Goal: Check status: Check status

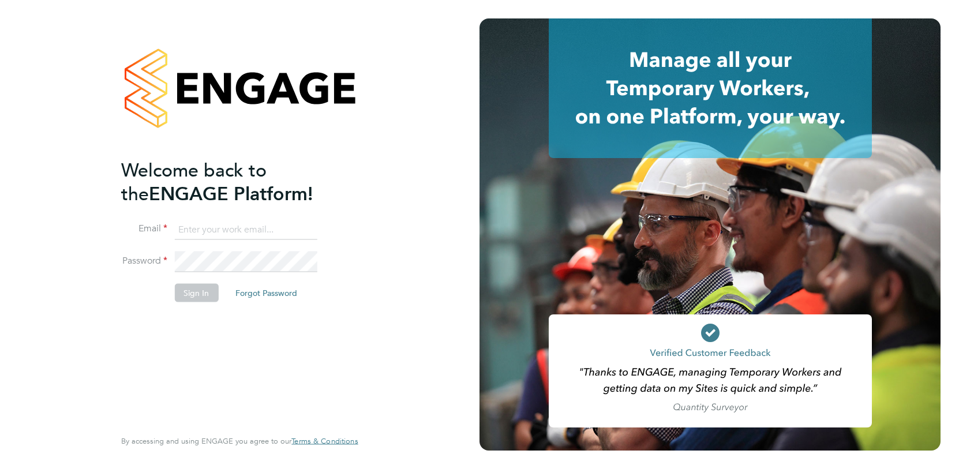
click at [194, 232] on input at bounding box center [245, 229] width 142 height 21
type input "[EMAIL_ADDRESS][DOMAIN_NAME]"
click at [199, 288] on button "Sign In" at bounding box center [196, 293] width 44 height 18
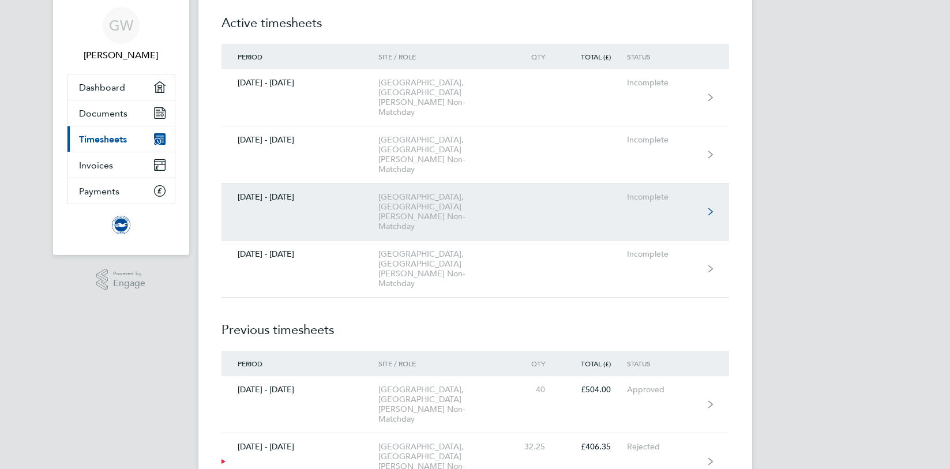
scroll to position [41, 0]
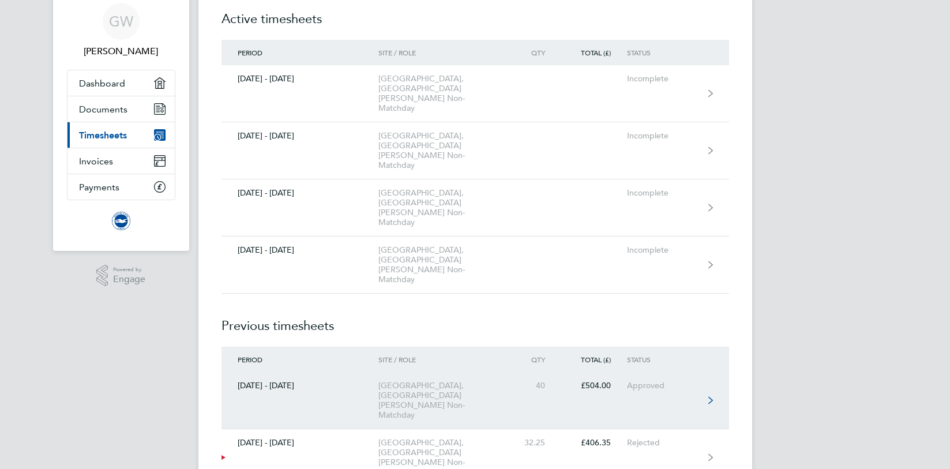
click at [418, 381] on div "American Express Community Stadium, AMEX STADIUM Steward Non-Matchday" at bounding box center [444, 400] width 132 height 39
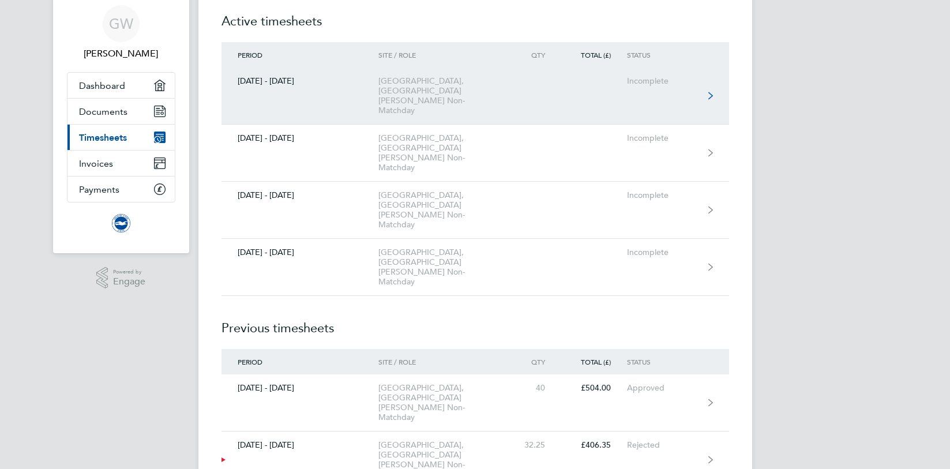
scroll to position [41, 0]
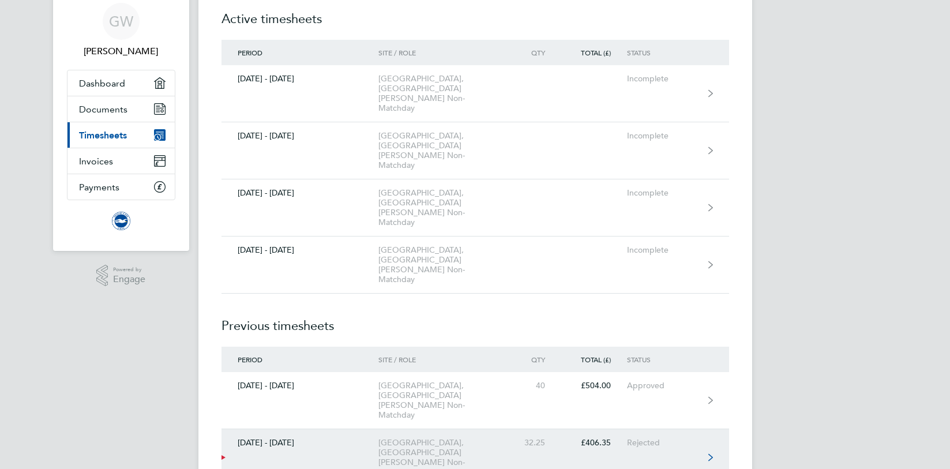
click at [222, 455] on polygon at bounding box center [223, 457] width 4 height 5
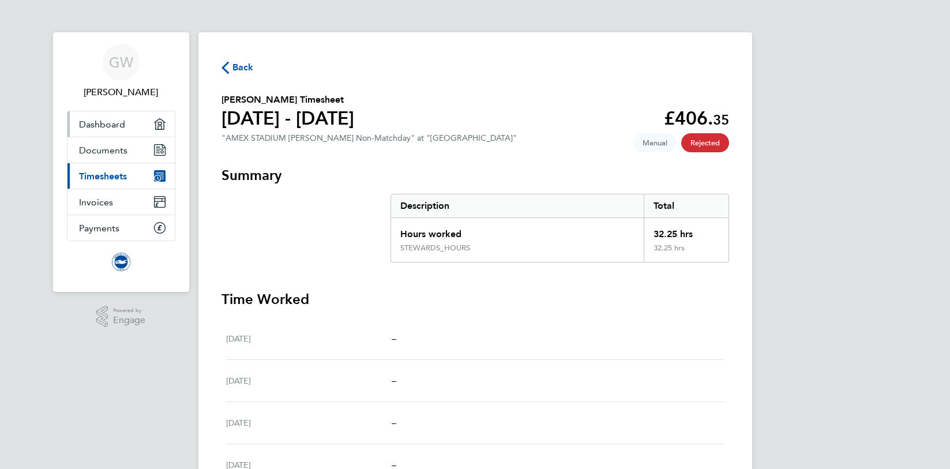
click at [123, 125] on span "Dashboard" at bounding box center [102, 124] width 46 height 11
